Goal: Task Accomplishment & Management: Complete application form

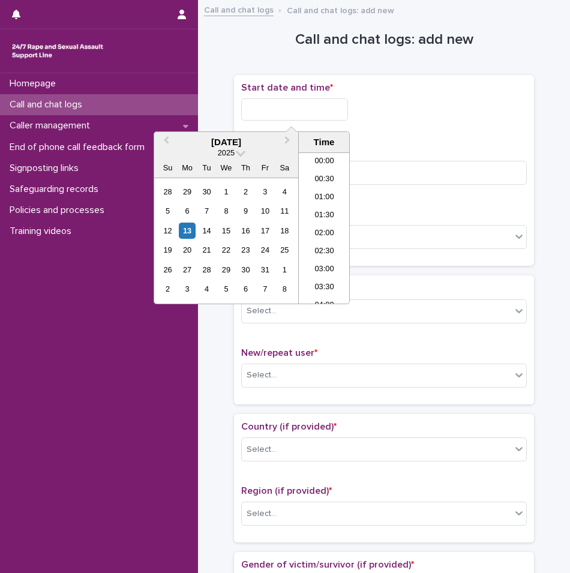
click at [285, 111] on input "text" at bounding box center [294, 109] width 107 height 22
click at [322, 212] on li "06:30" at bounding box center [324, 210] width 51 height 18
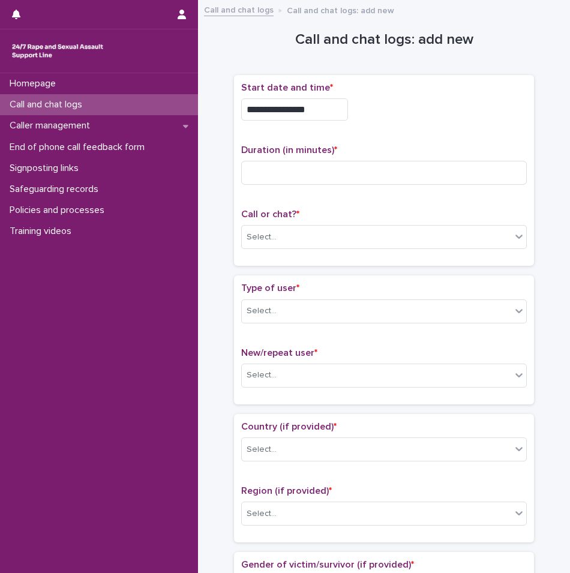
click at [320, 115] on input "**********" at bounding box center [294, 109] width 107 height 22
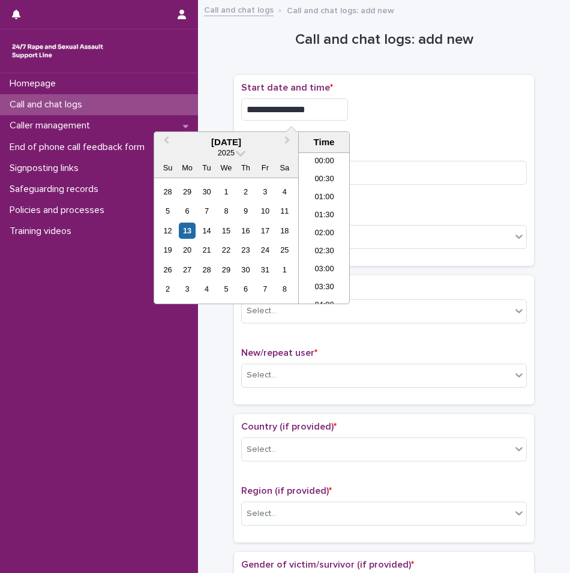
scroll to position [168, 0]
type input "**********"
click at [433, 158] on div "Duration (in minutes) *" at bounding box center [384, 170] width 286 height 50
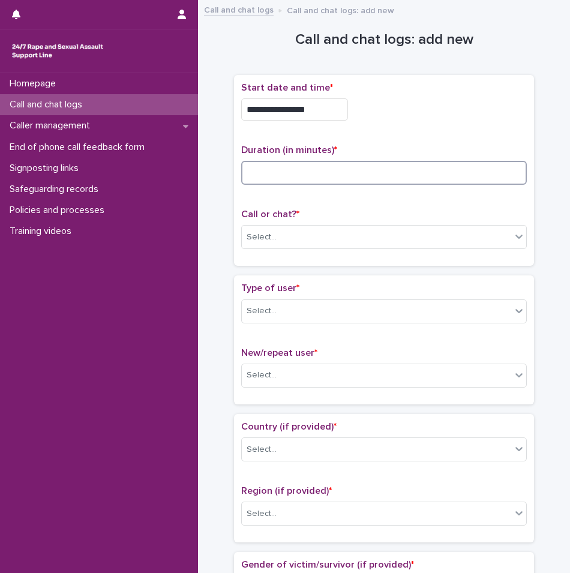
click at [406, 173] on input at bounding box center [384, 173] width 286 height 24
type input "**"
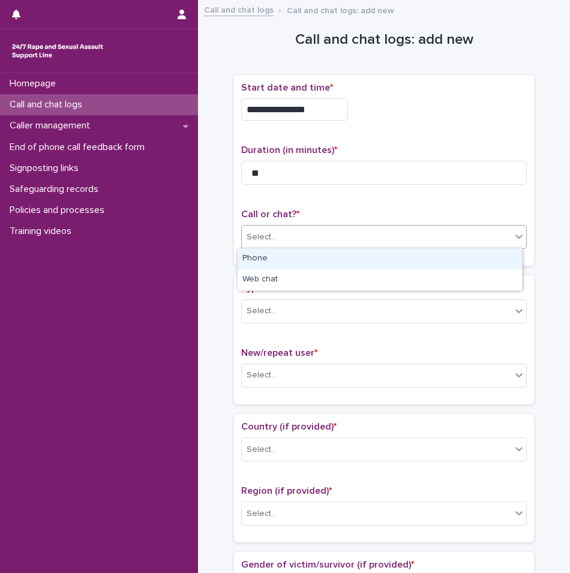
click at [308, 236] on div "Select..." at bounding box center [377, 238] width 270 height 20
click at [286, 257] on div "Phone" at bounding box center [380, 259] width 285 height 21
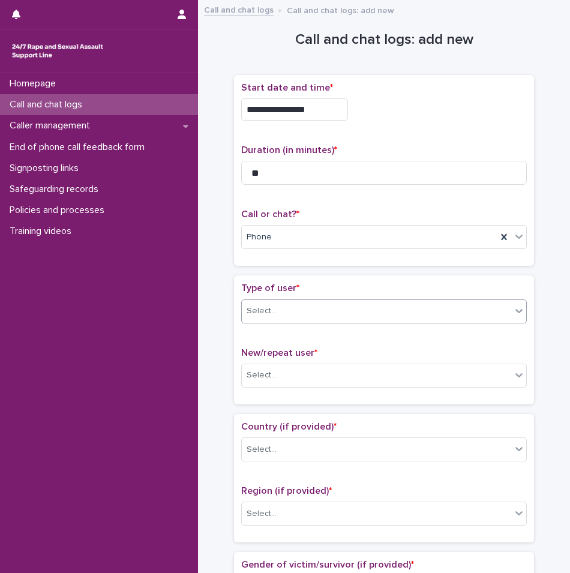
click at [300, 307] on div "Select..." at bounding box center [377, 311] width 270 height 20
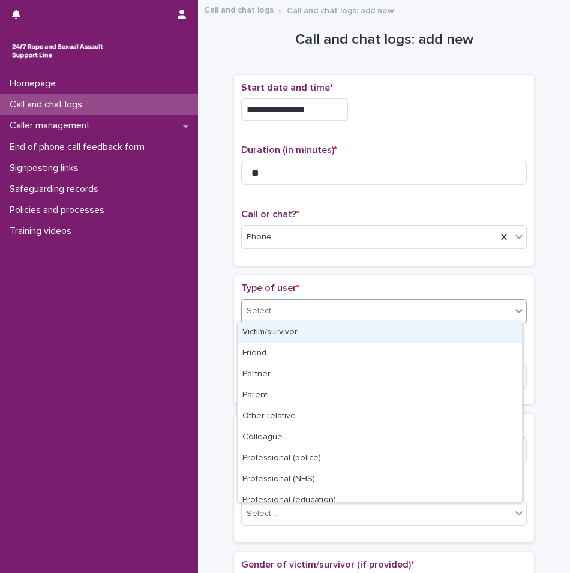
click at [279, 334] on div "Victim/survivor" at bounding box center [380, 332] width 285 height 21
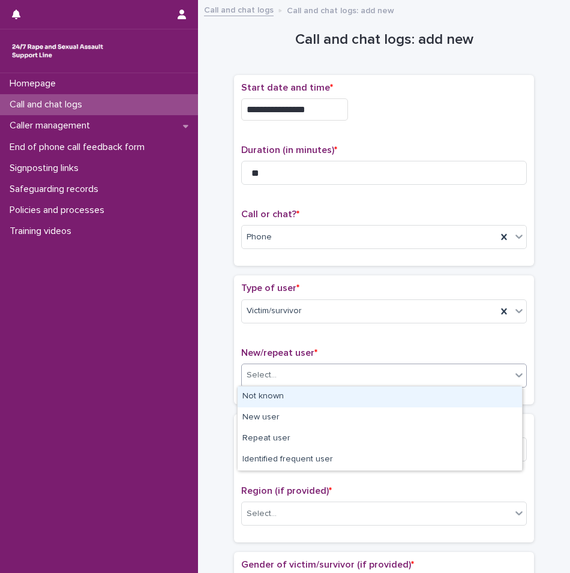
click at [281, 369] on div "Select..." at bounding box center [377, 376] width 270 height 20
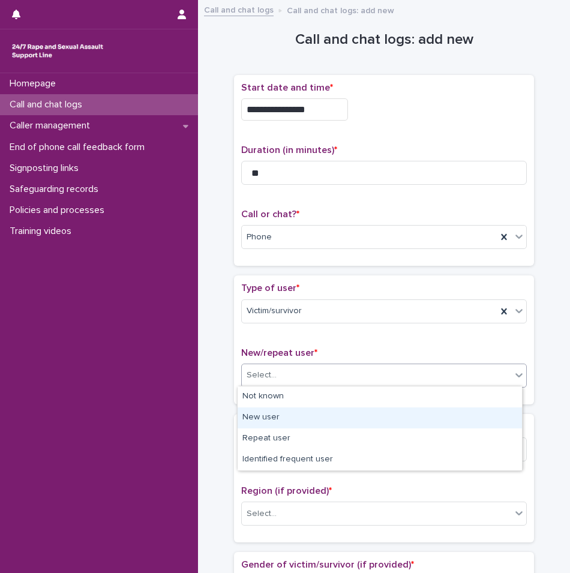
click at [266, 414] on div "New user" at bounding box center [380, 418] width 285 height 21
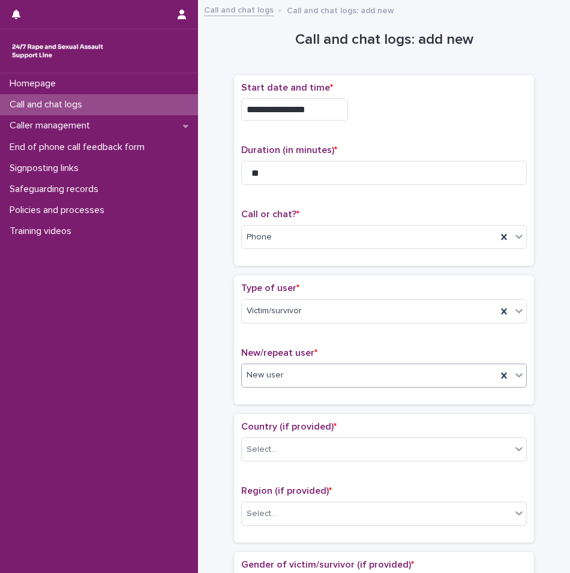
click at [285, 374] on input "text" at bounding box center [285, 374] width 1 height 11
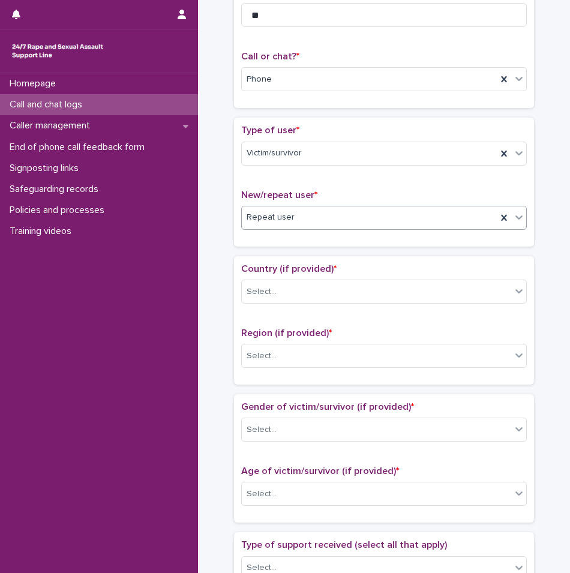
scroll to position [180, 0]
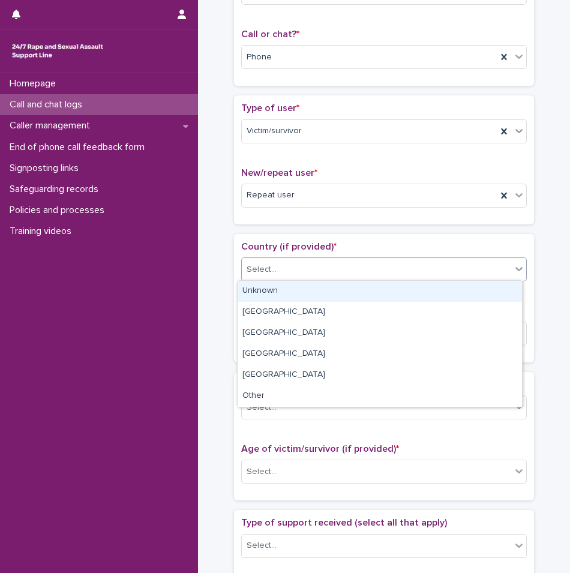
click at [289, 270] on div "Select..." at bounding box center [377, 270] width 270 height 20
click at [277, 295] on div "Unknown" at bounding box center [380, 291] width 285 height 21
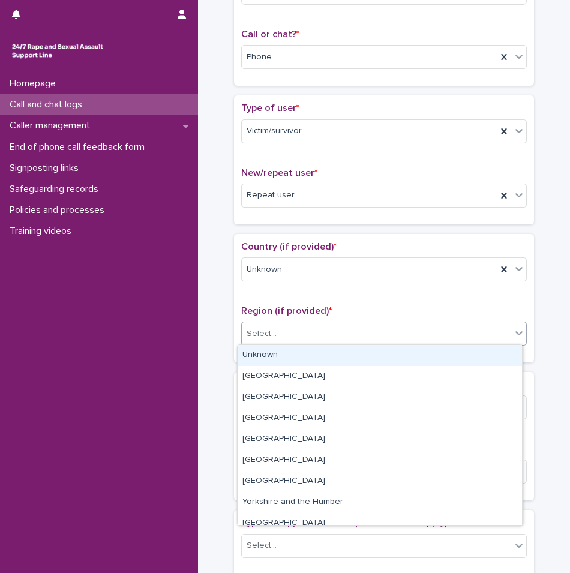
click at [278, 336] on input "text" at bounding box center [278, 333] width 1 height 11
click at [266, 357] on div "Unknown" at bounding box center [380, 355] width 285 height 21
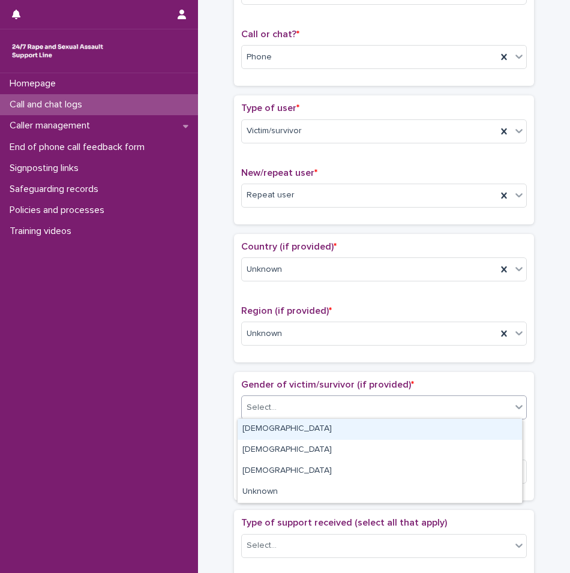
click at [274, 409] on div "Select..." at bounding box center [377, 408] width 270 height 20
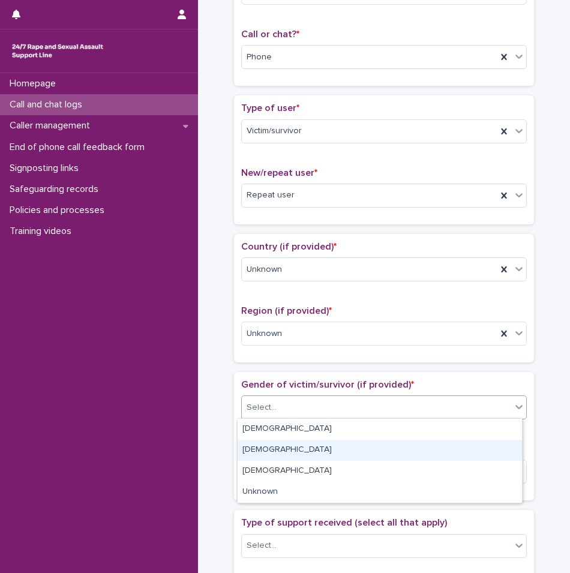
click at [270, 451] on div "[DEMOGRAPHIC_DATA]" at bounding box center [380, 450] width 285 height 21
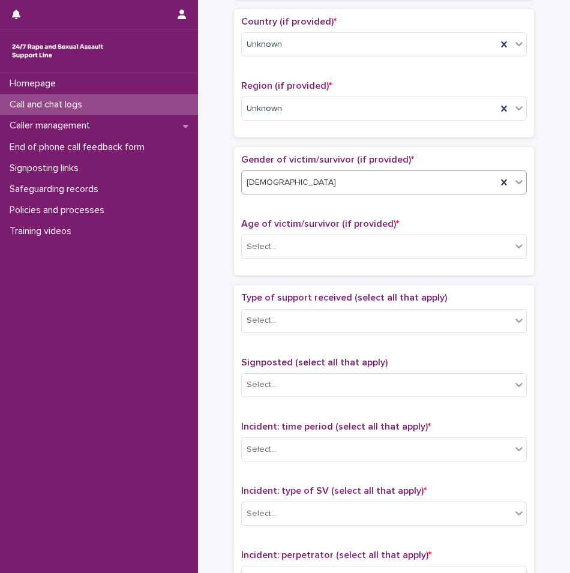
scroll to position [420, 0]
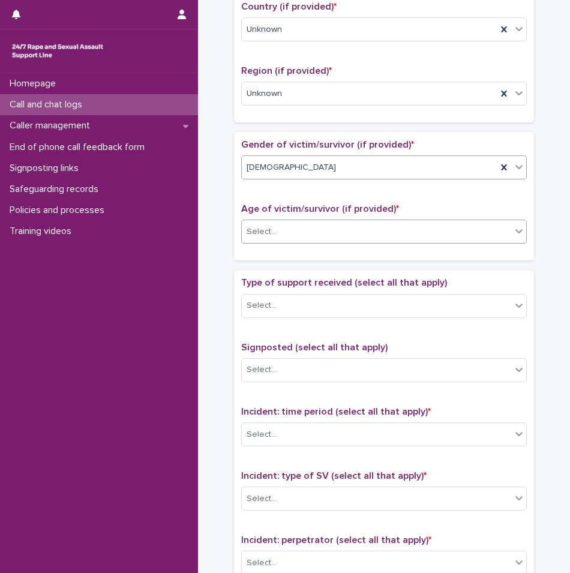
click at [284, 235] on div "Select..." at bounding box center [377, 232] width 270 height 20
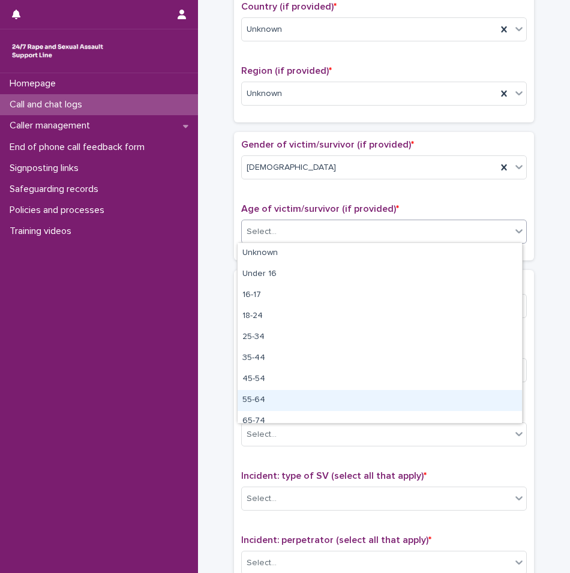
click at [263, 402] on div "55-64" at bounding box center [380, 400] width 285 height 21
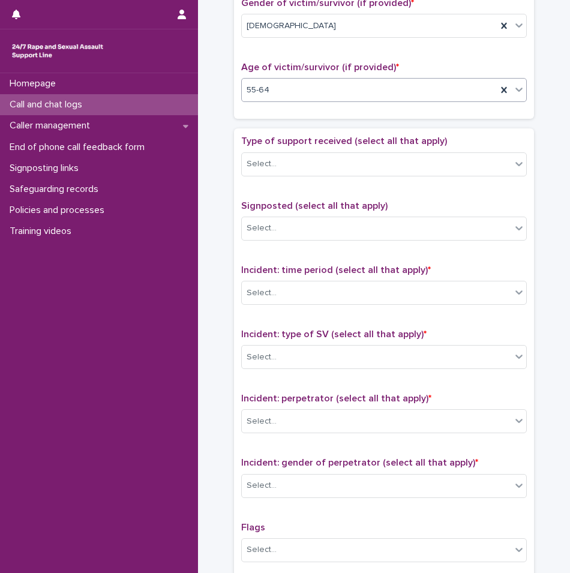
scroll to position [600, 0]
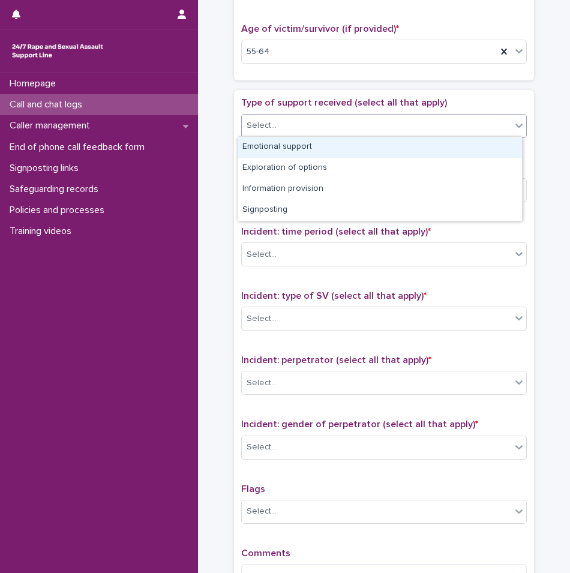
click at [286, 126] on div "Select..." at bounding box center [377, 126] width 270 height 20
click at [266, 150] on div "Emotional support" at bounding box center [380, 147] width 285 height 21
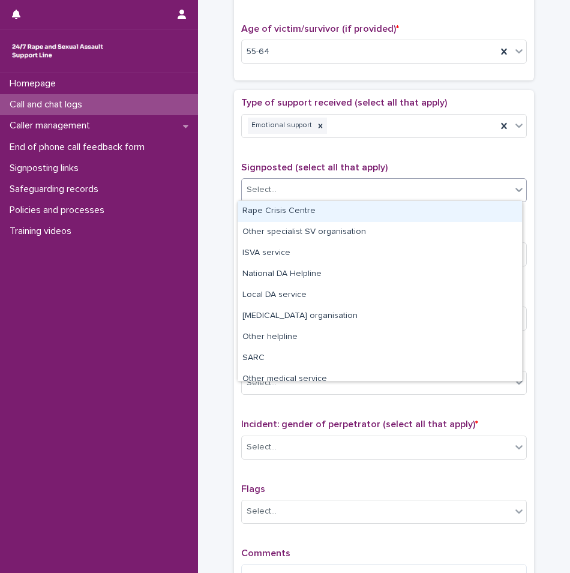
click at [266, 189] on div "Select..." at bounding box center [262, 190] width 30 height 13
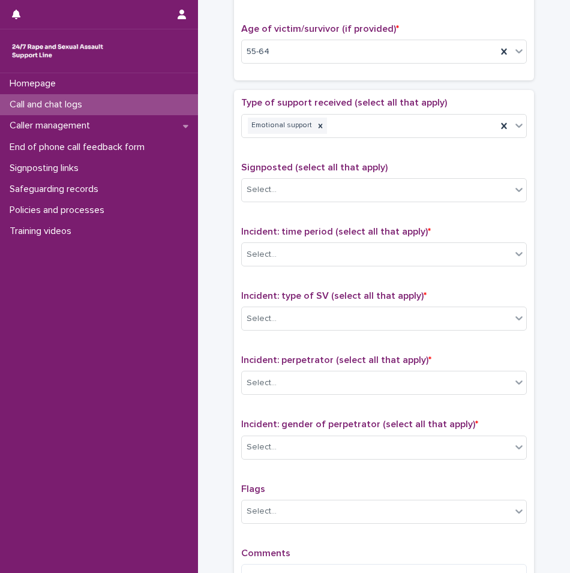
click at [286, 173] on div "Signposted (select all that apply) Select..." at bounding box center [384, 187] width 286 height 50
click at [275, 261] on div "Select..." at bounding box center [377, 255] width 270 height 20
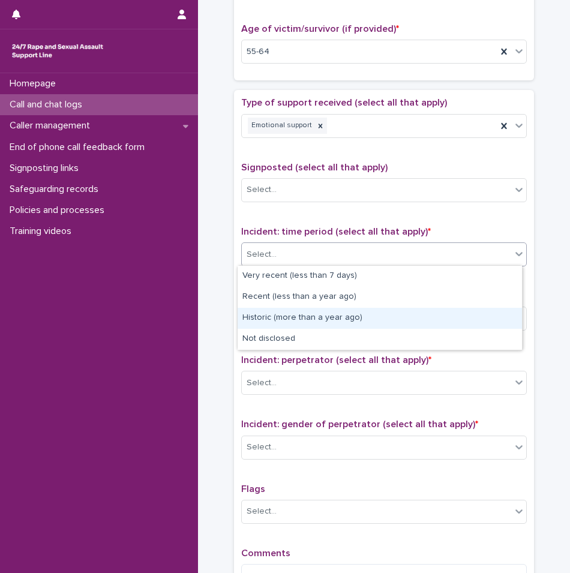
click at [273, 316] on div "Historic (more than a year ago)" at bounding box center [380, 318] width 285 height 21
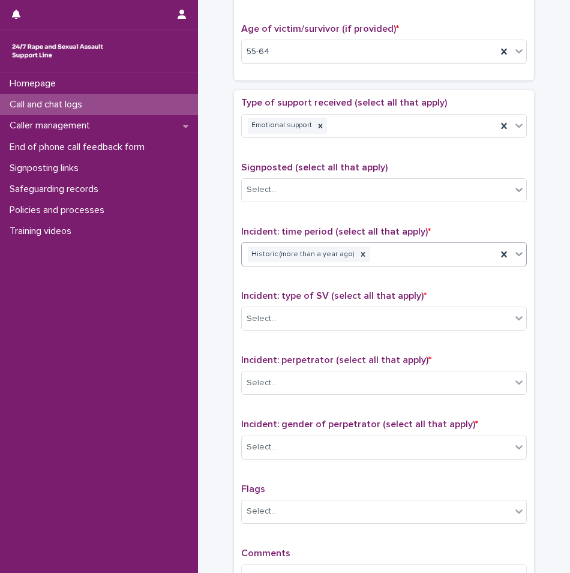
click at [272, 333] on div "Incident: type of SV (select all that apply) * Select..." at bounding box center [384, 316] width 286 height 50
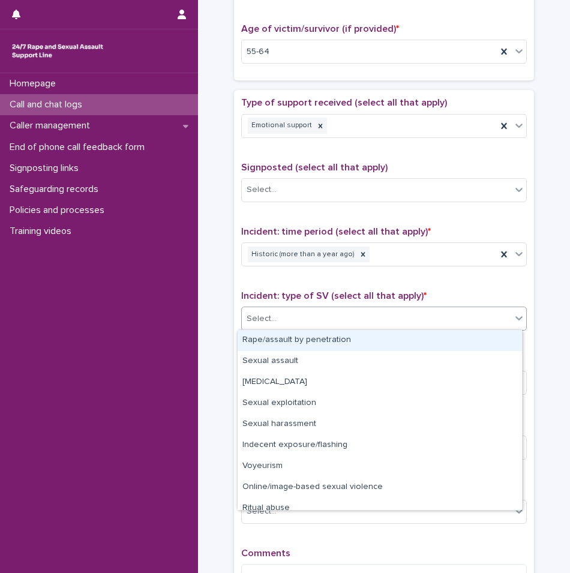
click at [270, 327] on div "Select..." at bounding box center [377, 319] width 270 height 20
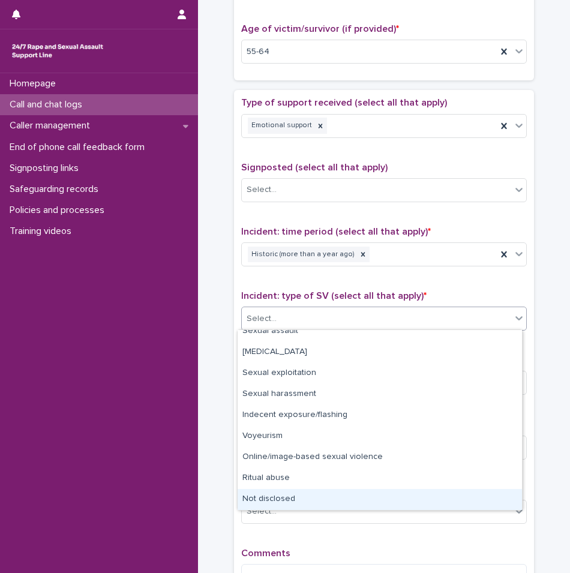
click at [294, 493] on div "Not disclosed" at bounding box center [380, 499] width 285 height 21
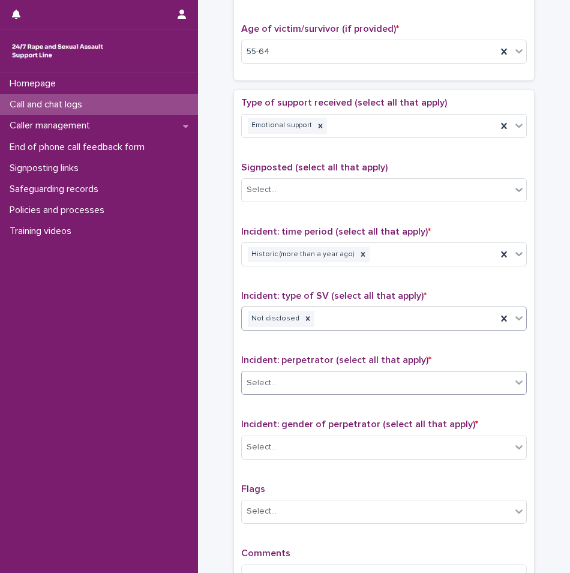
click at [271, 377] on div "Select..." at bounding box center [262, 383] width 30 height 13
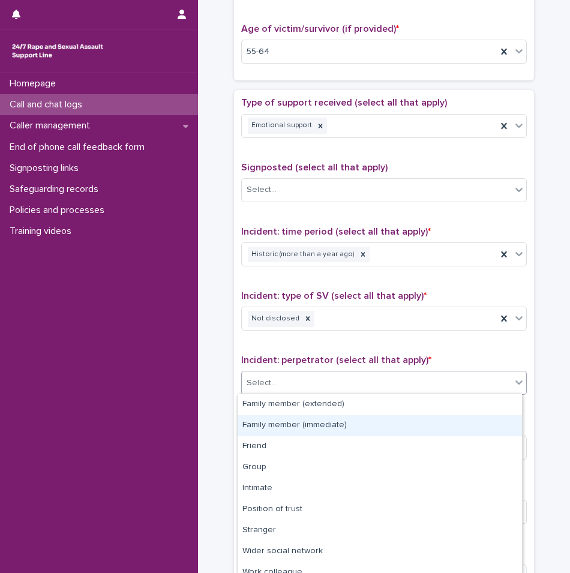
scroll to position [52, 0]
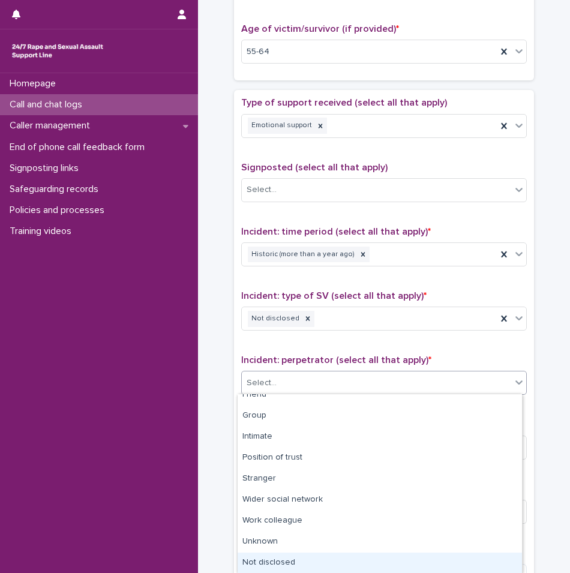
click at [286, 561] on div "Not disclosed" at bounding box center [380, 563] width 285 height 21
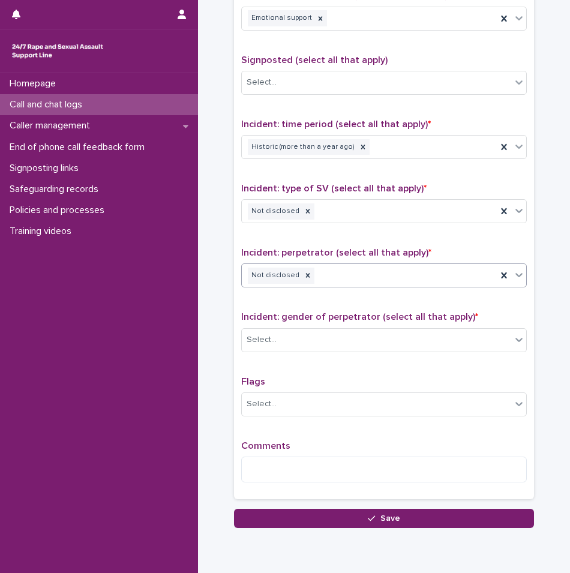
scroll to position [720, 0]
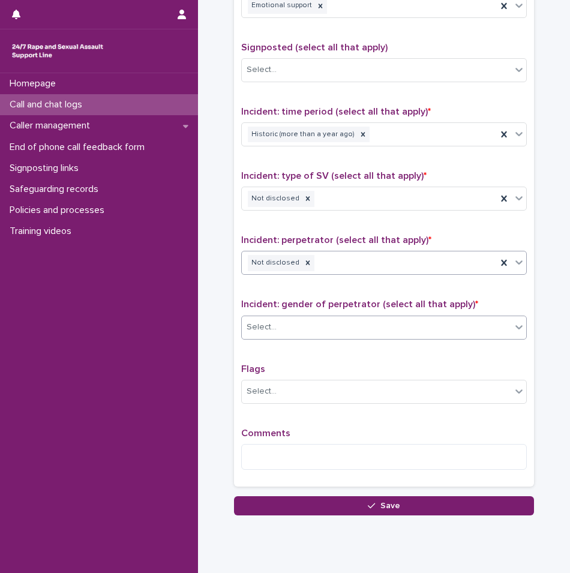
click at [286, 330] on div "Select..." at bounding box center [377, 328] width 270 height 20
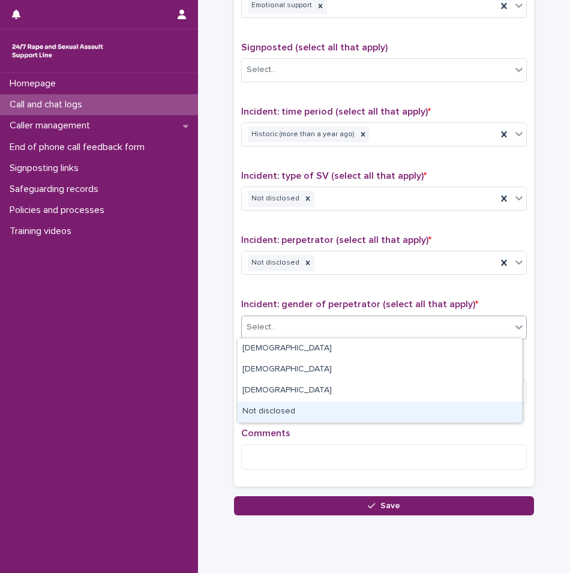
click at [285, 423] on div "[DEMOGRAPHIC_DATA] [DEMOGRAPHIC_DATA] [DEMOGRAPHIC_DATA] Not disclosed" at bounding box center [380, 380] width 286 height 85
click at [277, 415] on div "Not disclosed" at bounding box center [380, 412] width 285 height 21
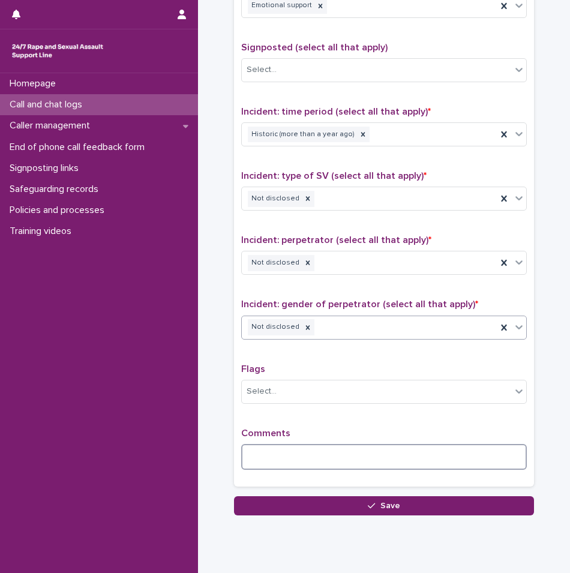
click at [282, 457] on textarea at bounding box center [384, 457] width 286 height 26
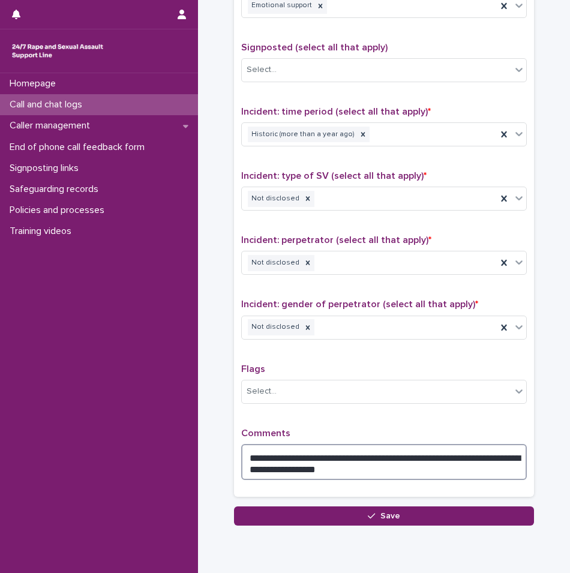
drag, startPoint x: 345, startPoint y: 456, endPoint x: 350, endPoint y: 484, distance: 28.1
click at [345, 456] on textarea "**********" at bounding box center [384, 462] width 286 height 36
click at [329, 466] on textarea "**********" at bounding box center [384, 462] width 286 height 36
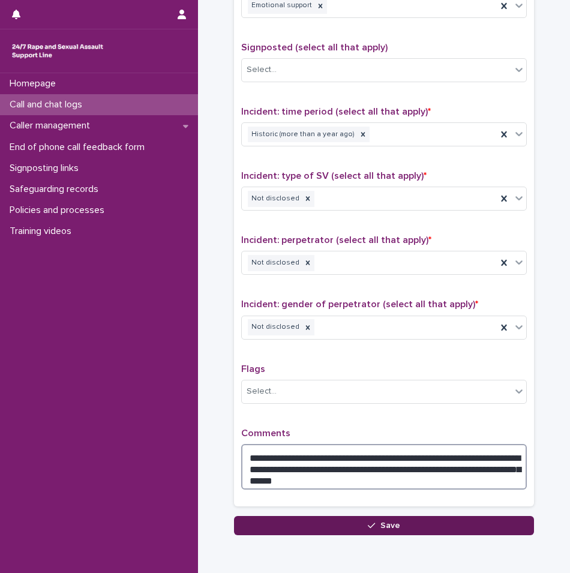
type textarea "**********"
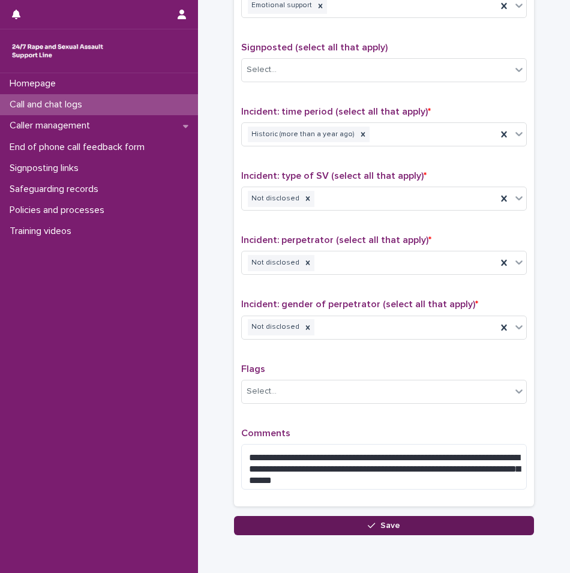
click at [398, 528] on button "Save" at bounding box center [384, 525] width 300 height 19
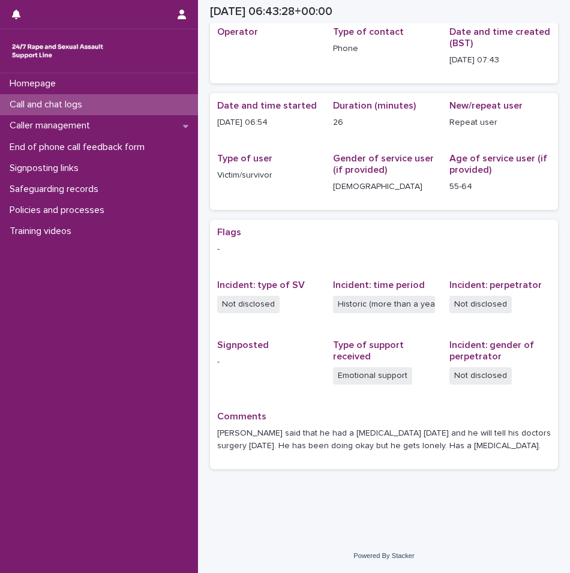
scroll to position [53, 0]
click at [58, 100] on p "Call and chat logs" at bounding box center [48, 104] width 87 height 11
